Goal: Information Seeking & Learning: Check status

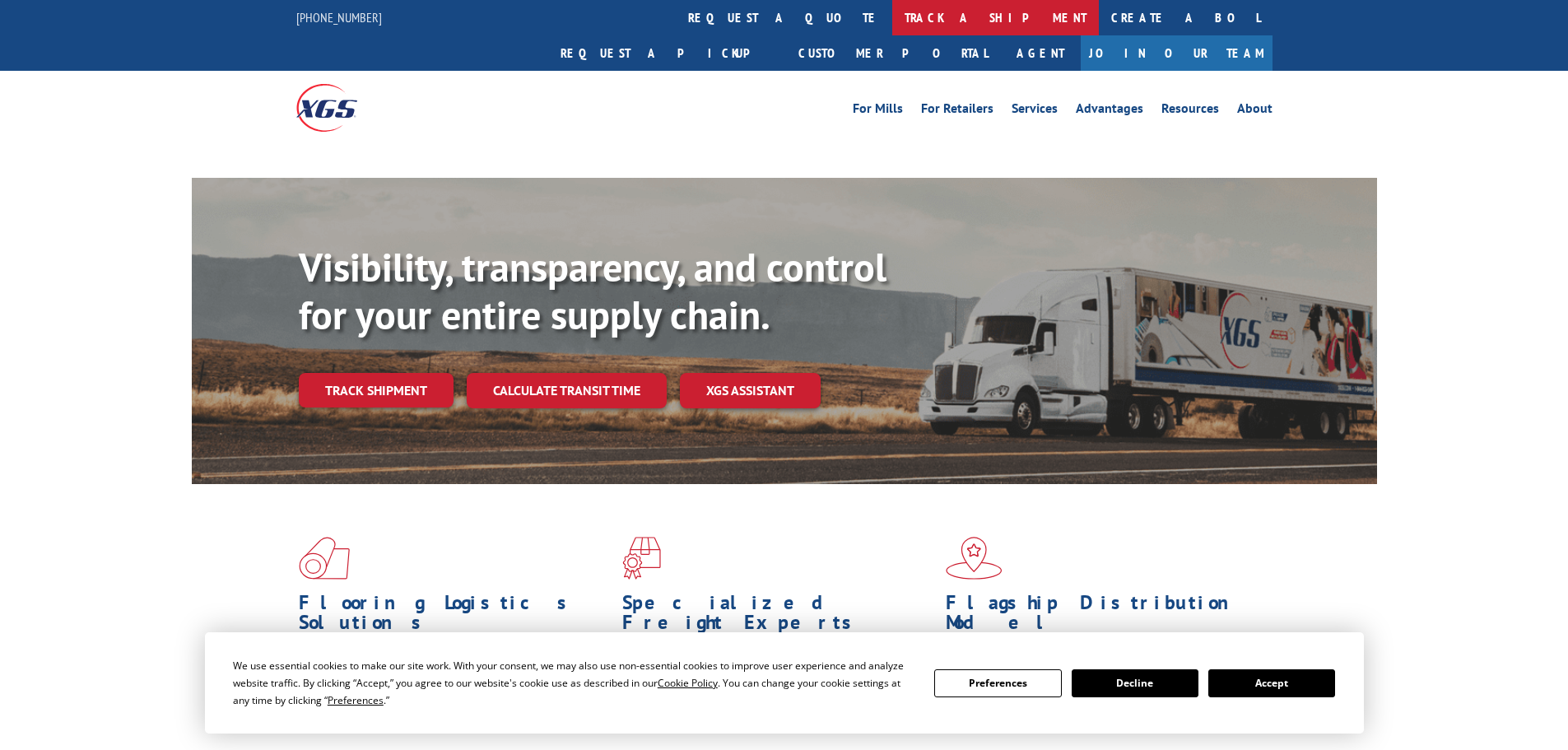
click at [892, 13] on link "track a shipment" at bounding box center [995, 17] width 206 height 36
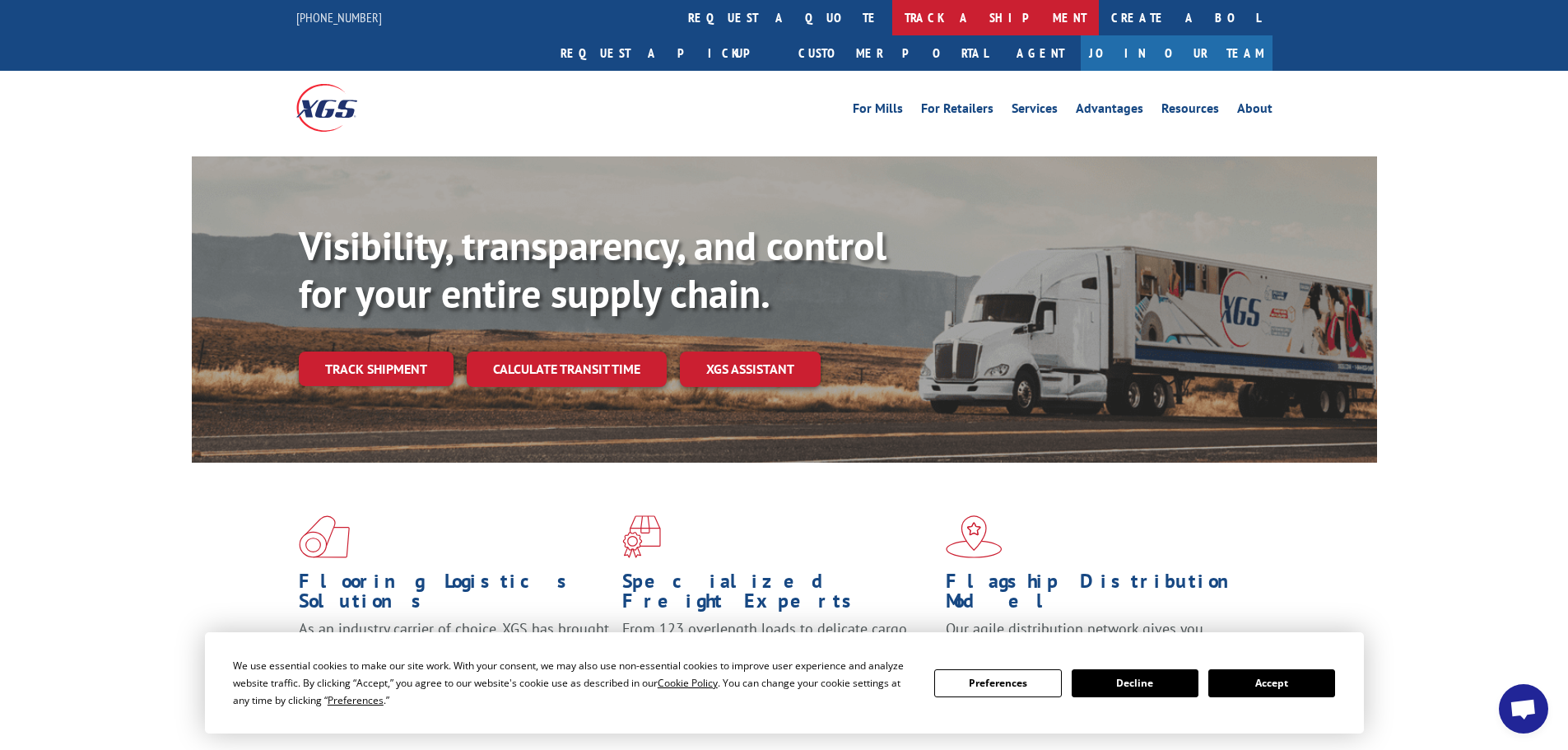
click at [892, 25] on link "track a shipment" at bounding box center [995, 17] width 206 height 36
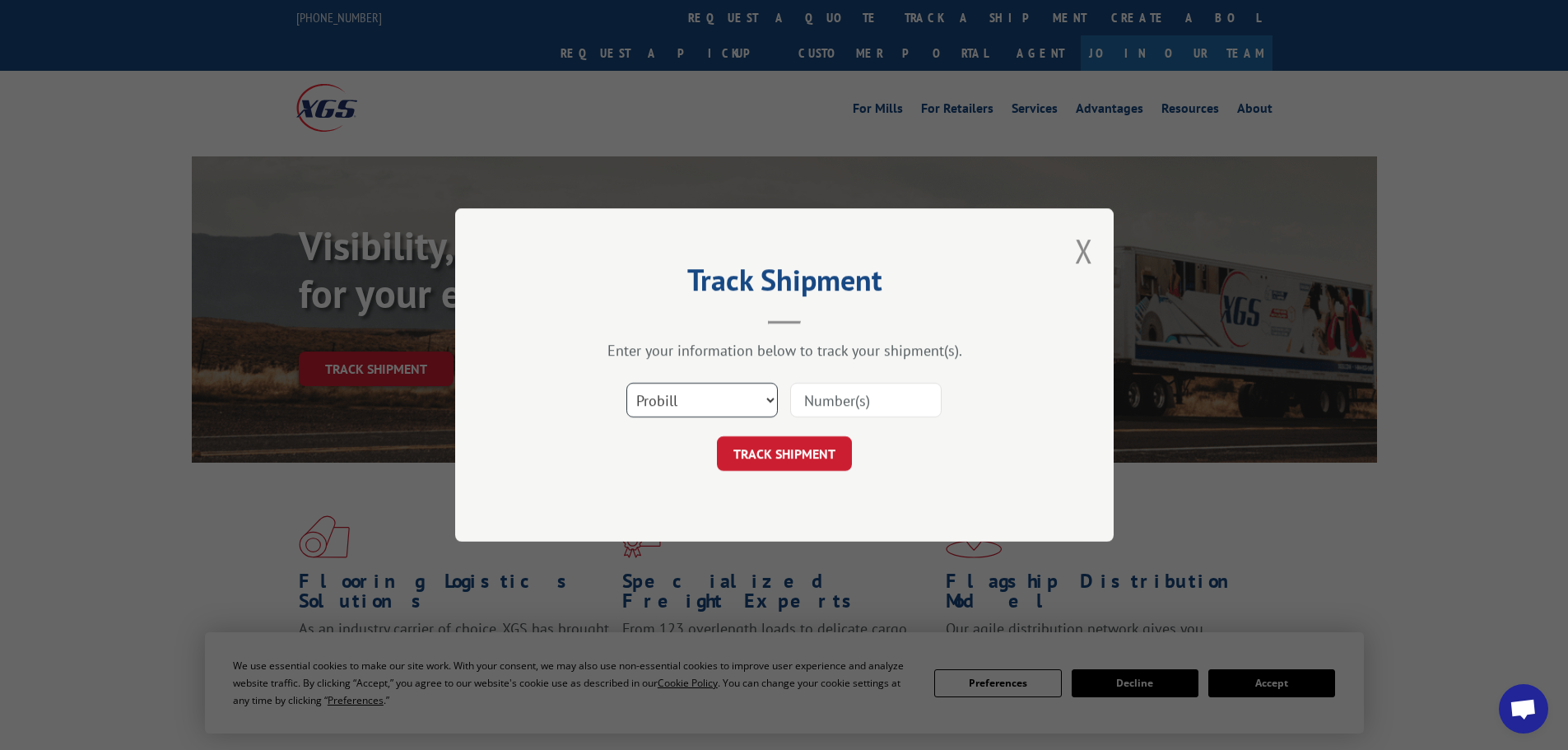
drag, startPoint x: 728, startPoint y: 400, endPoint x: 698, endPoint y: 408, distance: 31.0
click at [728, 400] on select "Select category... Probill BOL PO" at bounding box center [702, 401] width 151 height 35
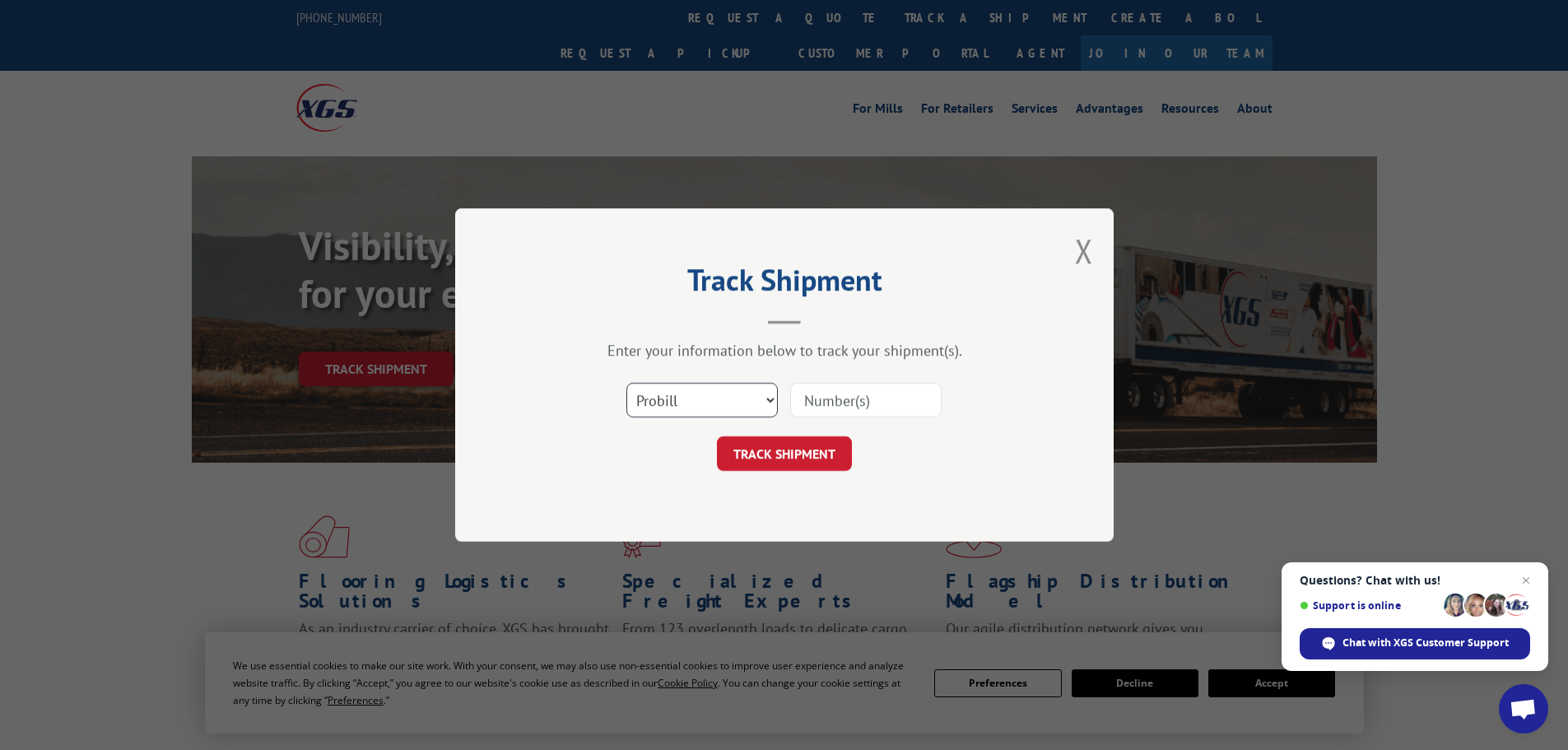
select select "po"
click at [627, 383] on select "Select category... Probill BOL PO" at bounding box center [702, 401] width 151 height 35
click at [855, 407] on input at bounding box center [866, 401] width 151 height 35
paste input "71536080"
type input "71536080"
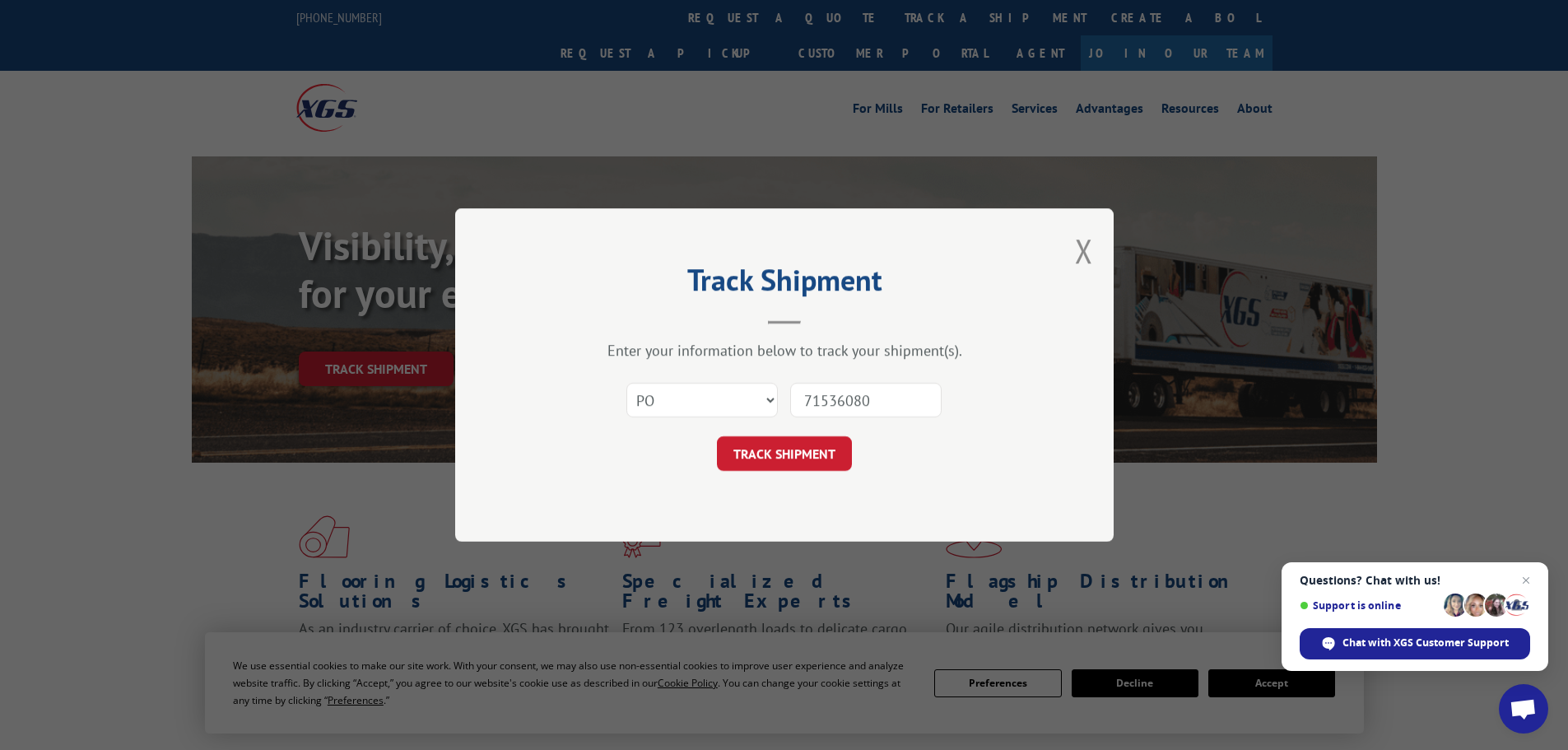
drag, startPoint x: 760, startPoint y: 461, endPoint x: 862, endPoint y: 443, distance: 103.6
click at [766, 460] on button "TRACK SHIPMENT" at bounding box center [784, 453] width 135 height 35
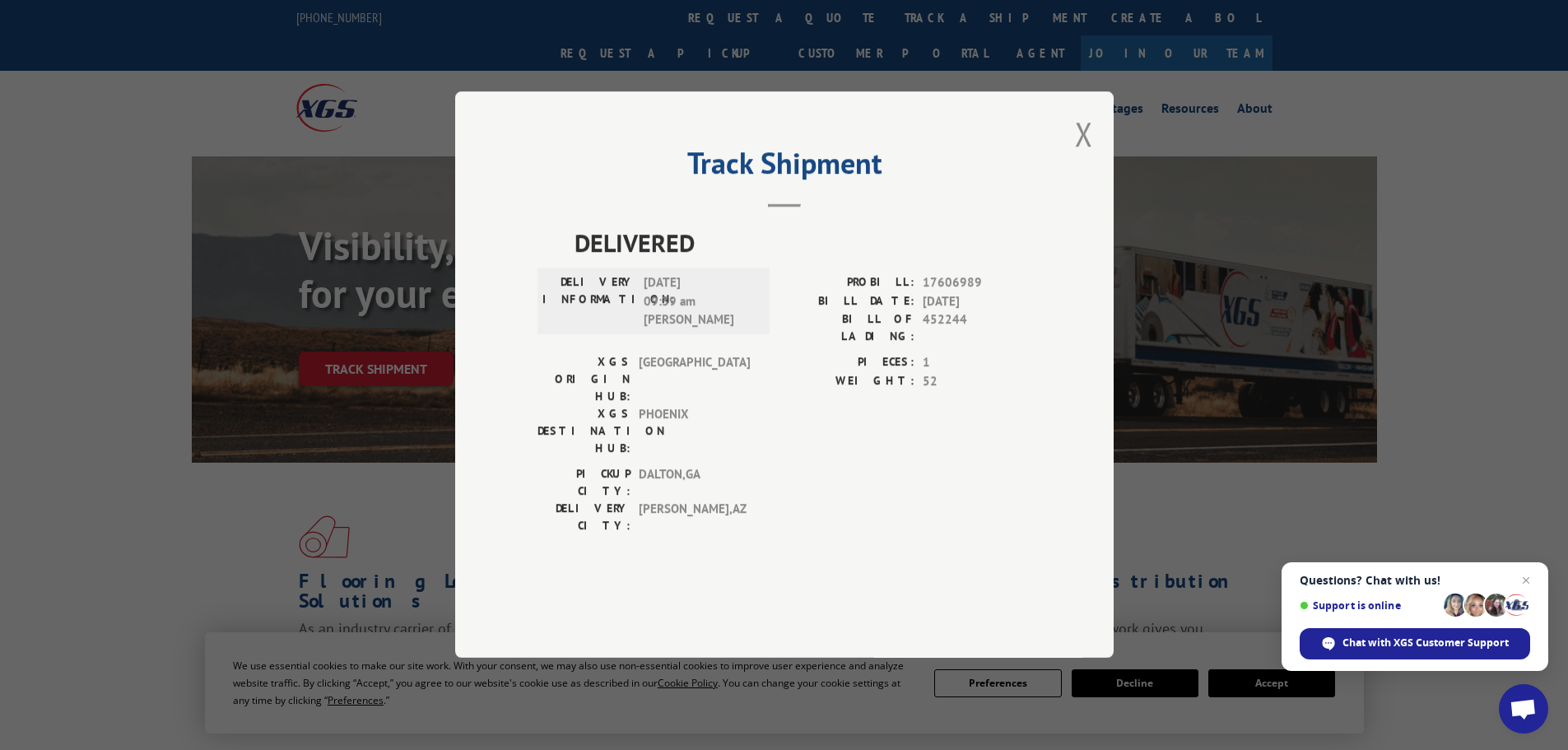
click at [1082, 156] on button "Close modal" at bounding box center [1084, 134] width 18 height 44
